Goal: Book appointment/travel/reservation

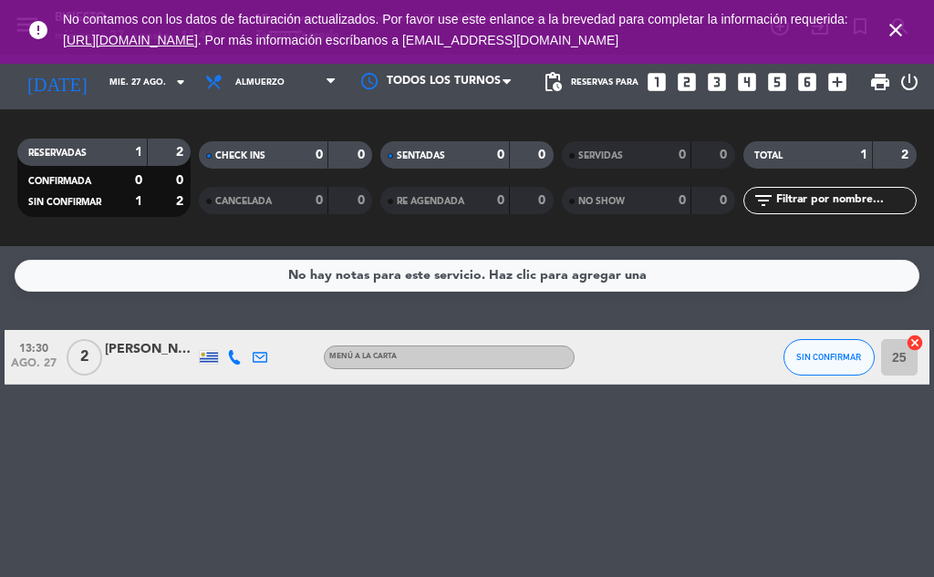
click at [379, 522] on div "No hay notas para este servicio. Haz clic para agregar una 13:30 [DATE] 2 [PERS…" at bounding box center [467, 411] width 934 height 331
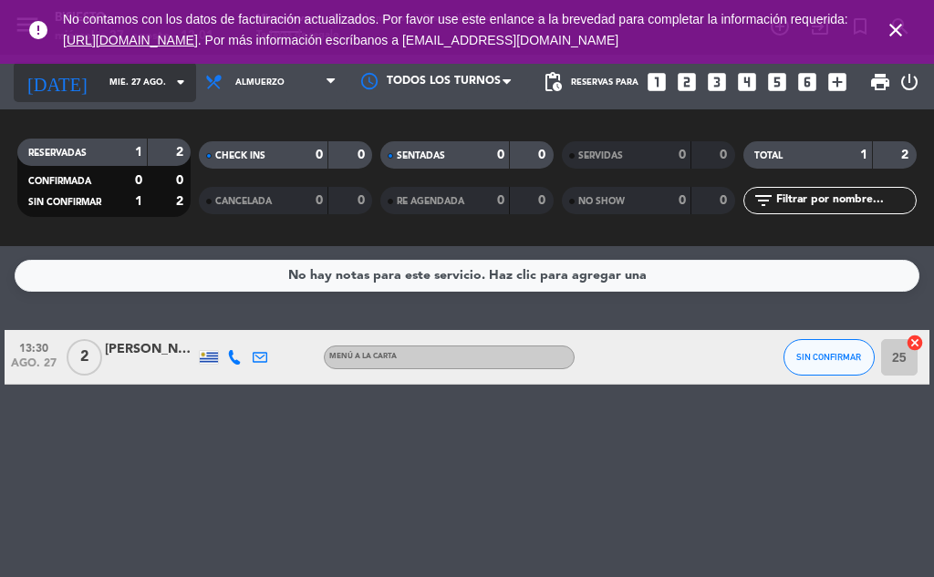
click at [116, 93] on input "mié. 27 ago." at bounding box center [159, 82] width 119 height 28
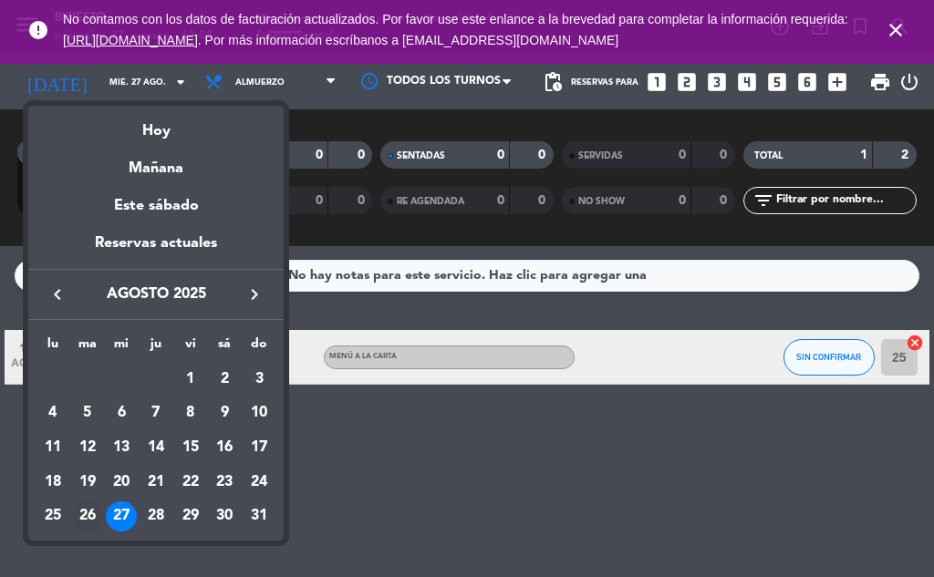
click at [91, 520] on div "26" at bounding box center [87, 517] width 31 height 31
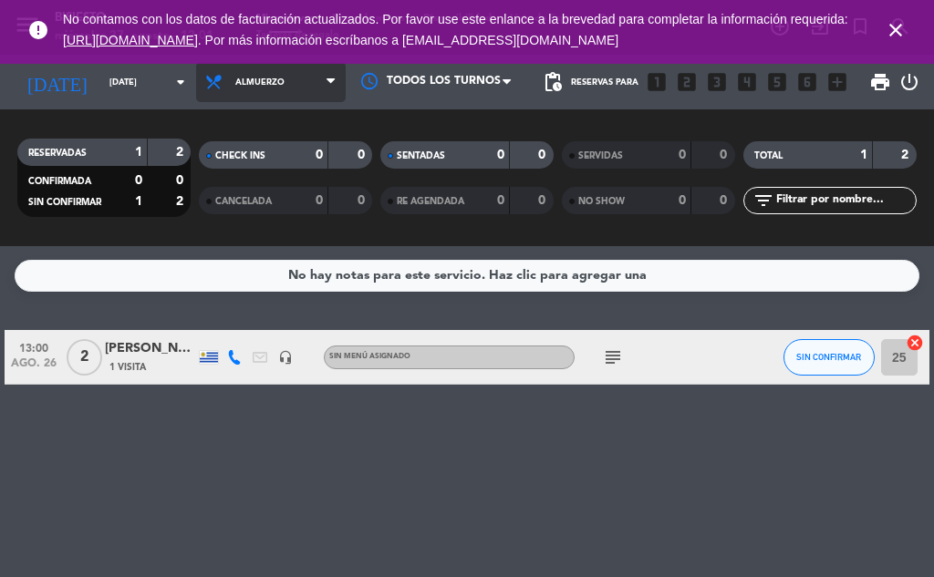
click at [286, 82] on span "Almuerzo" at bounding box center [271, 82] width 150 height 40
click at [268, 276] on ng-component "menu Bisiesto [DATE] 27. agosto - 12:01 Mis reservas Mapa de mesas Disponibilid…" at bounding box center [467, 288] width 934 height 577
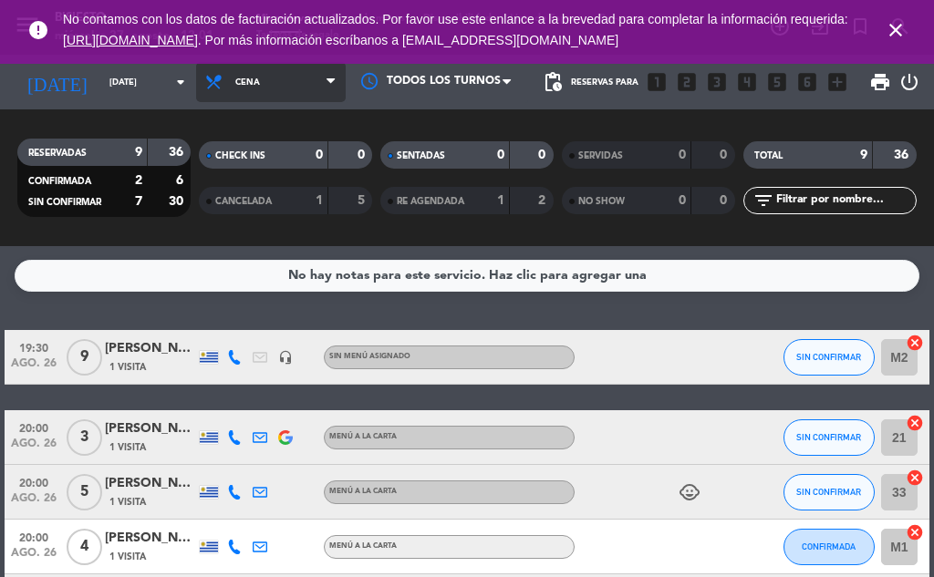
click at [258, 90] on span "Cena" at bounding box center [271, 82] width 150 height 40
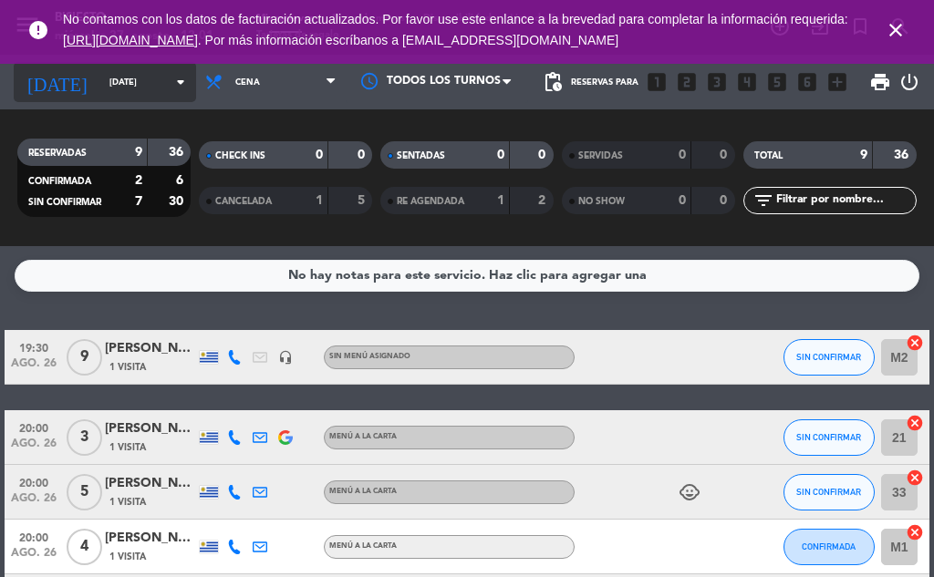
click at [142, 88] on input "[DATE]" at bounding box center [159, 82] width 119 height 28
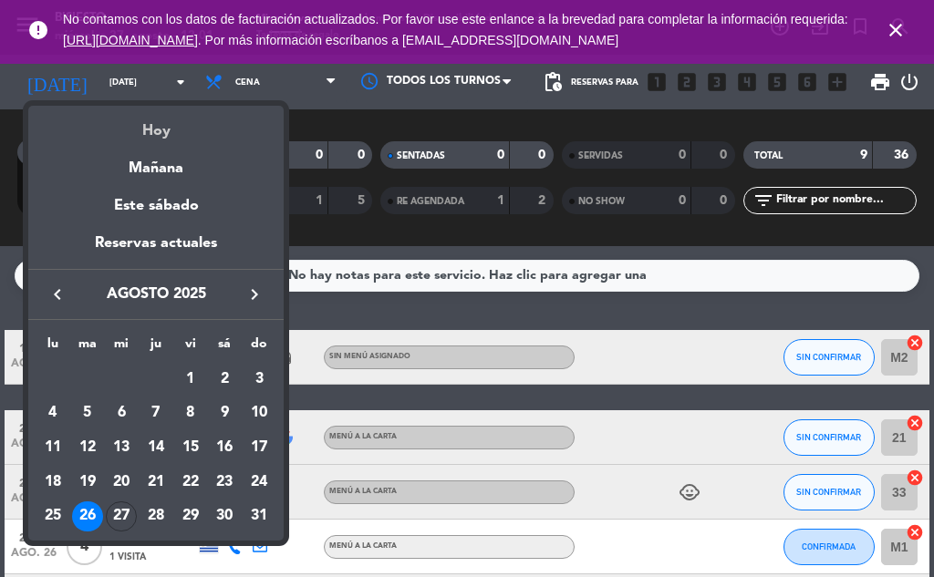
click at [171, 133] on div "Hoy" at bounding box center [155, 124] width 255 height 37
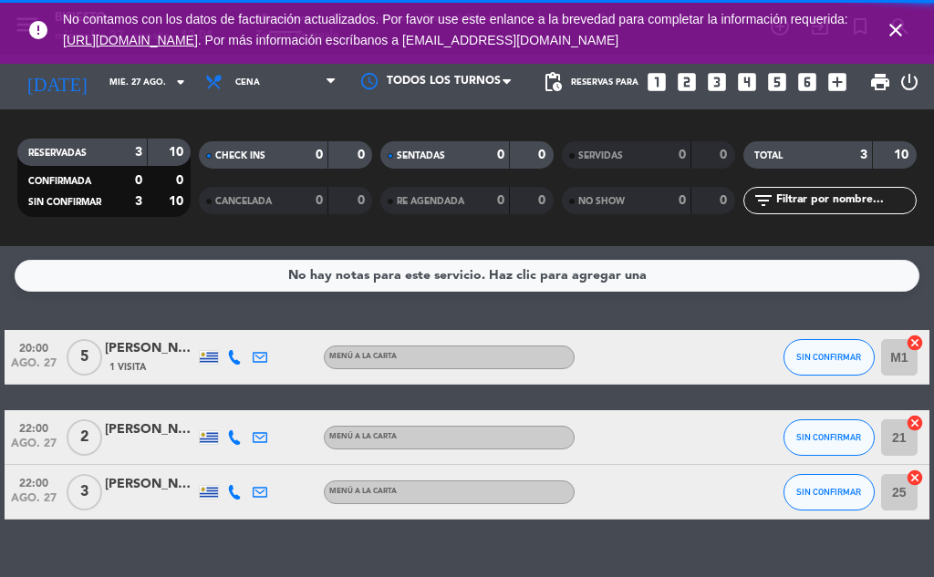
click at [286, 82] on span "Cena" at bounding box center [271, 82] width 150 height 40
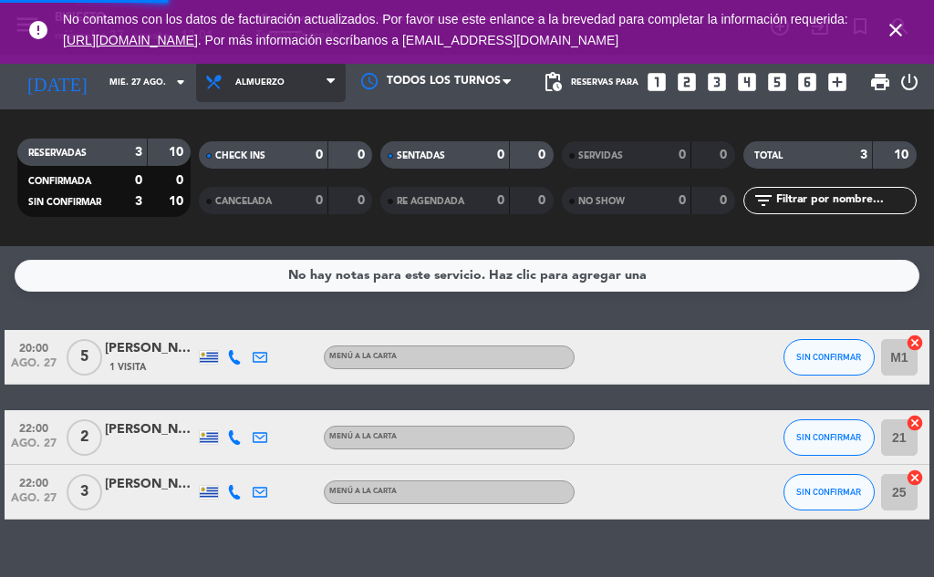
click at [280, 238] on div "menu Bisiesto [DATE] 27. agosto - 12:01 Mis reservas Mapa de mesas Disponibilid…" at bounding box center [467, 123] width 934 height 246
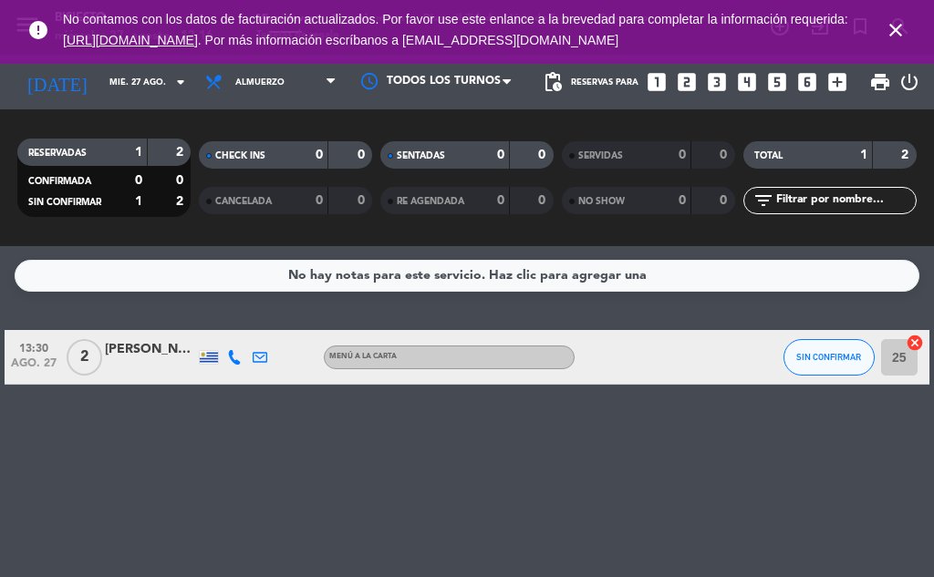
click at [359, 453] on div "No hay notas para este servicio. Haz clic para agregar una 13:30 [DATE] 2 [PERS…" at bounding box center [467, 411] width 934 height 331
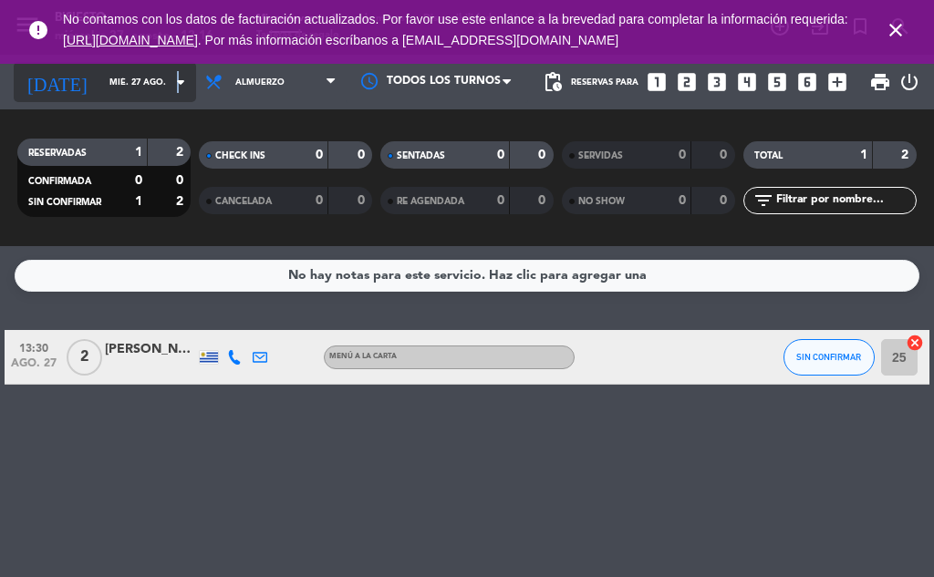
click at [170, 76] on icon "arrow_drop_down" at bounding box center [181, 82] width 22 height 22
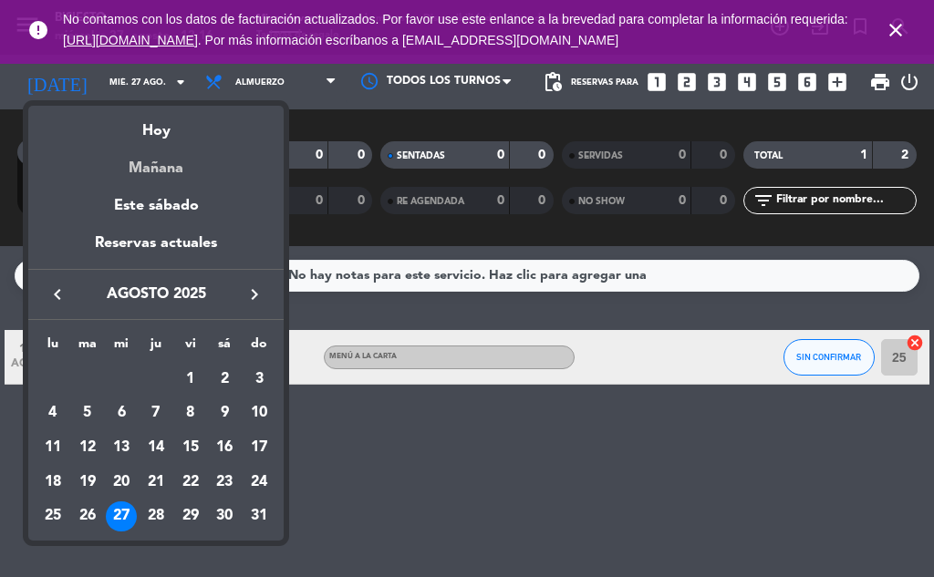
click at [182, 165] on div "Mañana" at bounding box center [155, 161] width 255 height 37
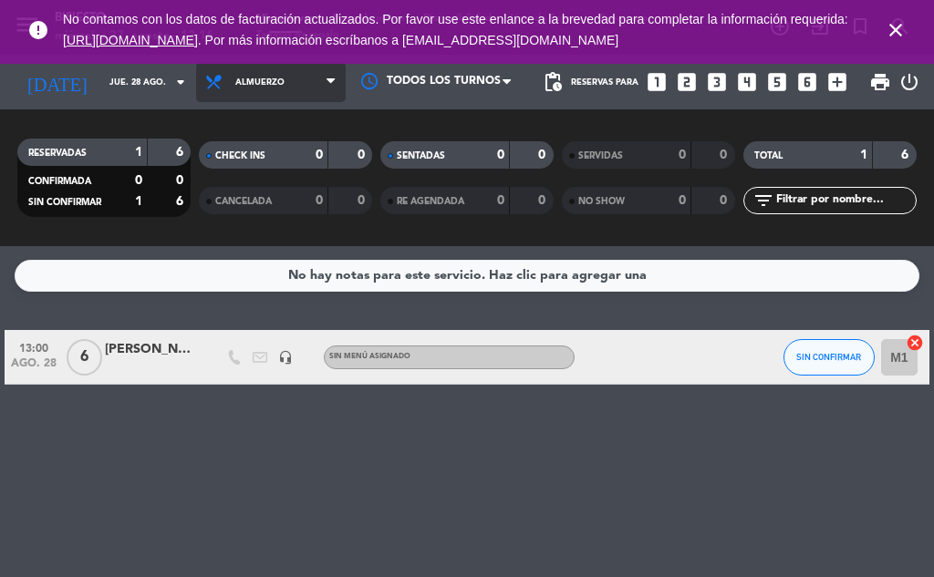
click at [235, 80] on span "Almuerzo" at bounding box center [259, 83] width 49 height 10
click at [283, 154] on div "menu Bisiesto [DATE] 27. agosto - 12:17 Mis reservas Mapa de mesas Disponibilid…" at bounding box center [467, 123] width 934 height 246
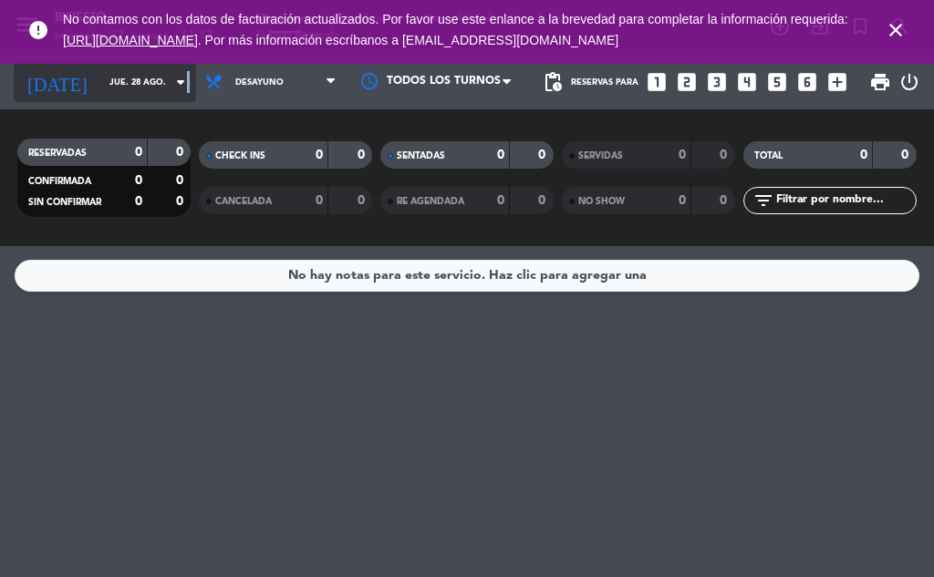
click at [173, 79] on icon "arrow_drop_down" at bounding box center [181, 82] width 22 height 22
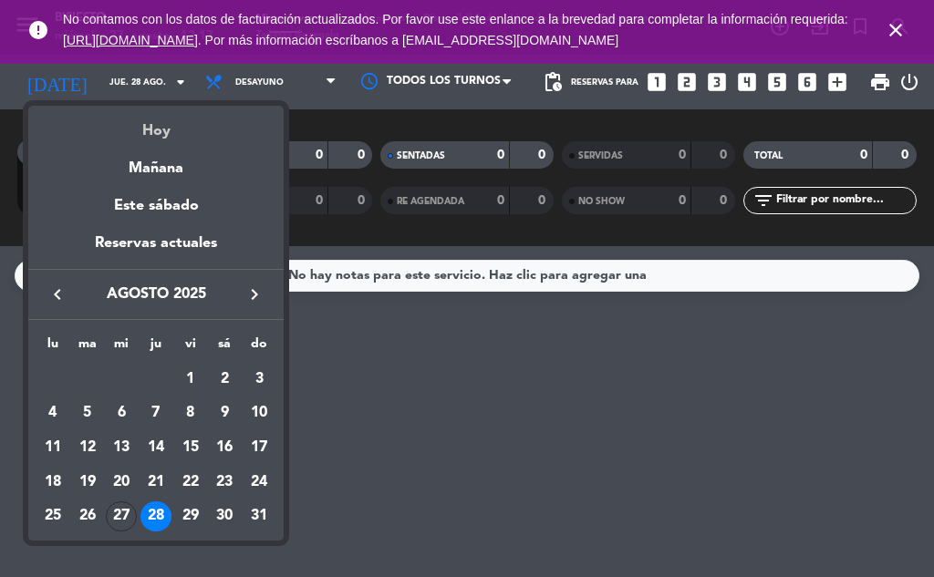
click at [150, 130] on div "Hoy" at bounding box center [155, 124] width 255 height 37
type input "mié. 27 ago."
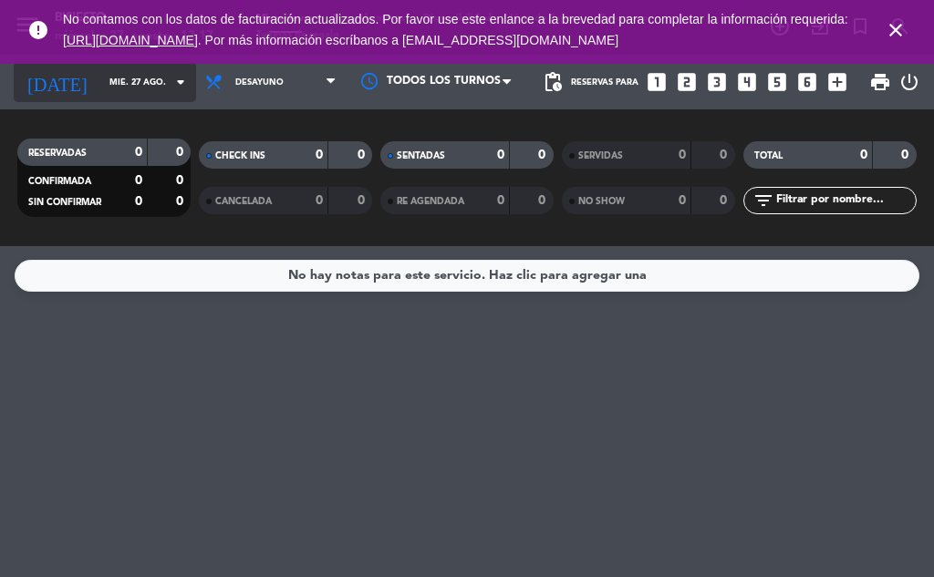
click at [170, 85] on icon "arrow_drop_down" at bounding box center [181, 82] width 22 height 22
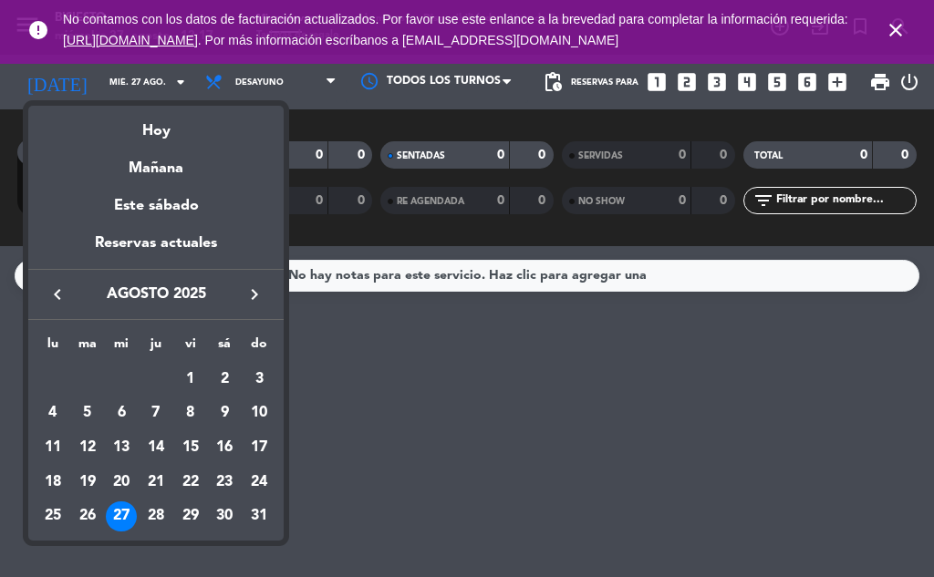
click at [232, 81] on div at bounding box center [467, 288] width 934 height 577
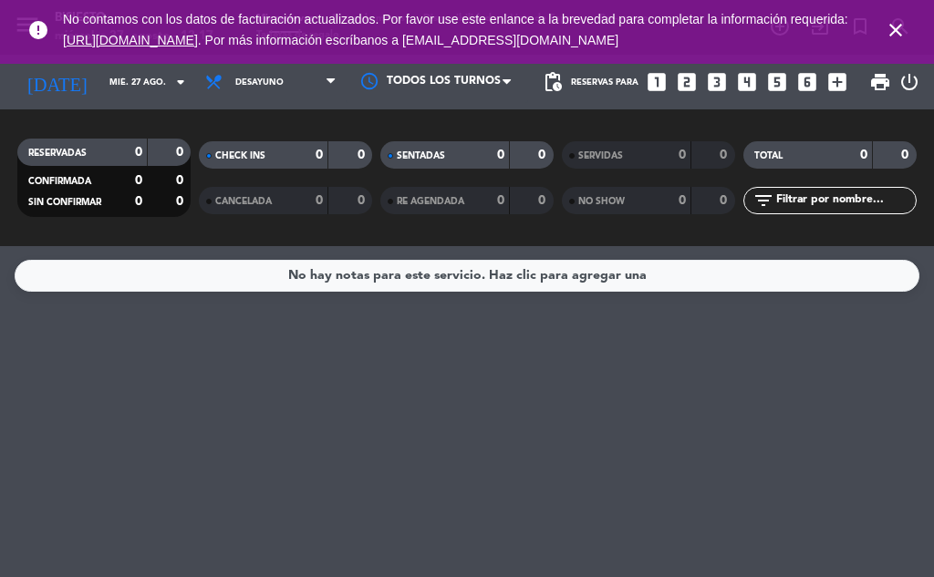
click at [235, 81] on span "Desayuno" at bounding box center [259, 83] width 48 height 10
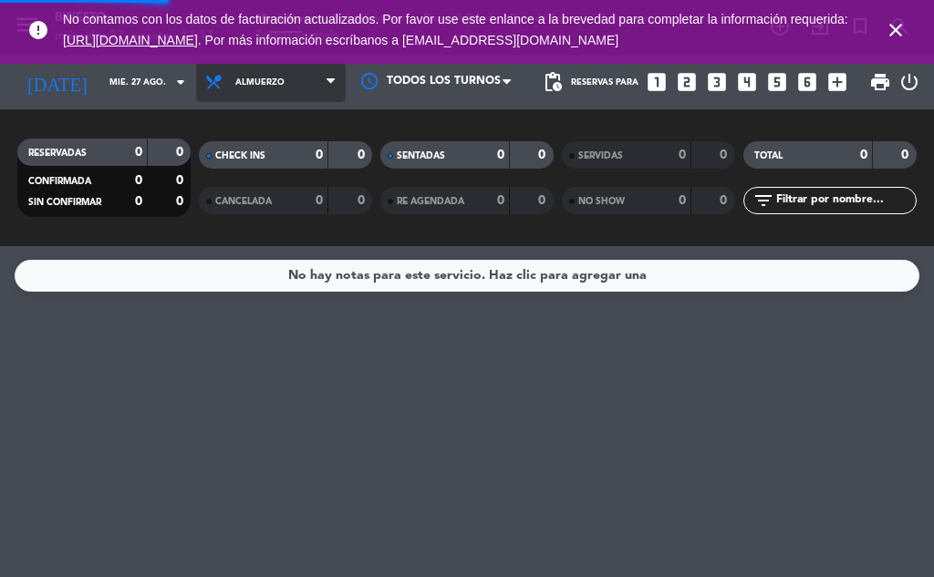
click at [262, 241] on div "menu Bisiesto [DATE] 27. agosto - 12:17 Mis reservas Mapa de mesas Disponibilid…" at bounding box center [467, 123] width 934 height 246
